Goal: Find specific page/section

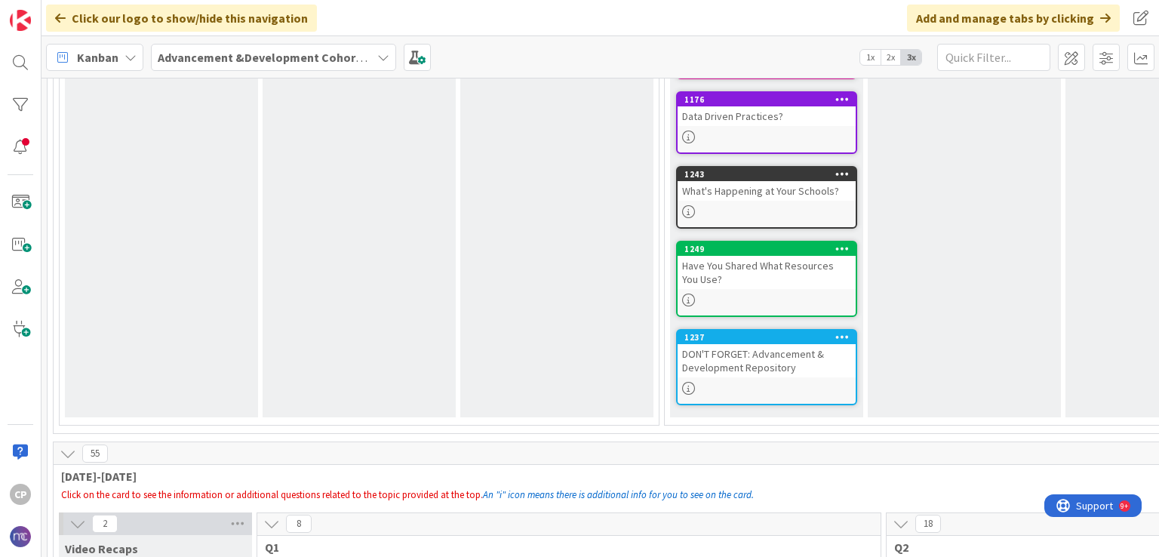
scroll to position [500, 0]
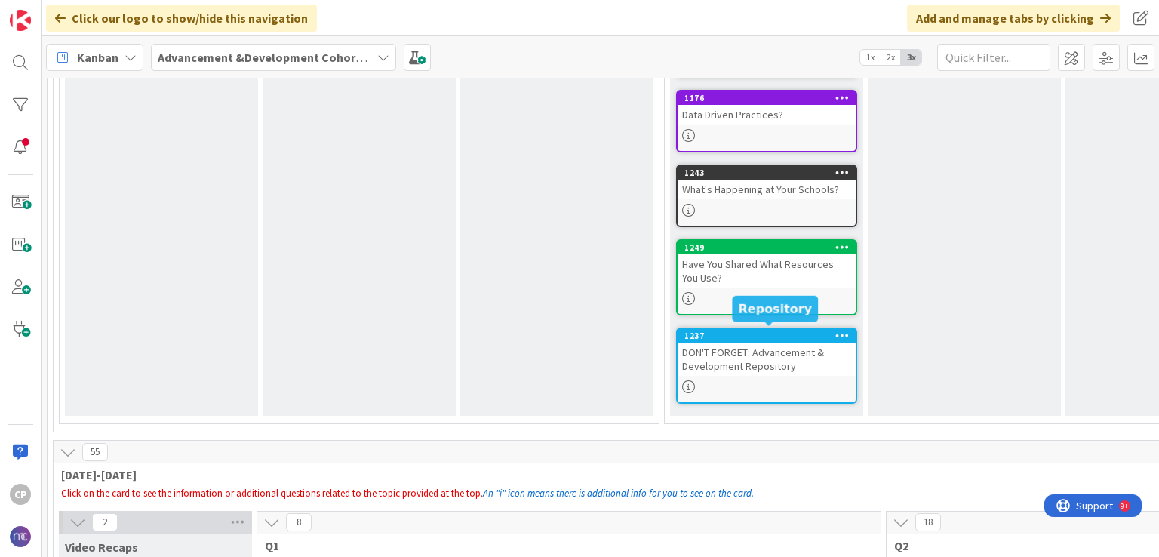
click at [764, 336] on div "1237" at bounding box center [769, 336] width 171 height 11
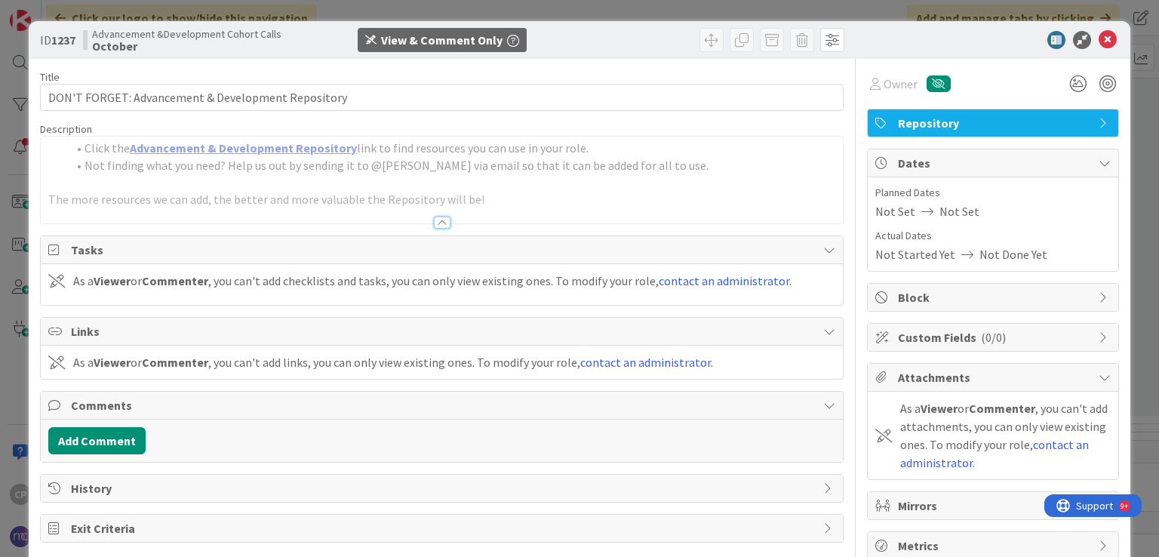
click at [300, 152] on link "Advancement & Development Repository" at bounding box center [243, 147] width 227 height 15
click at [1099, 43] on icon at bounding box center [1108, 40] width 18 height 18
